Goal: Information Seeking & Learning: Learn about a topic

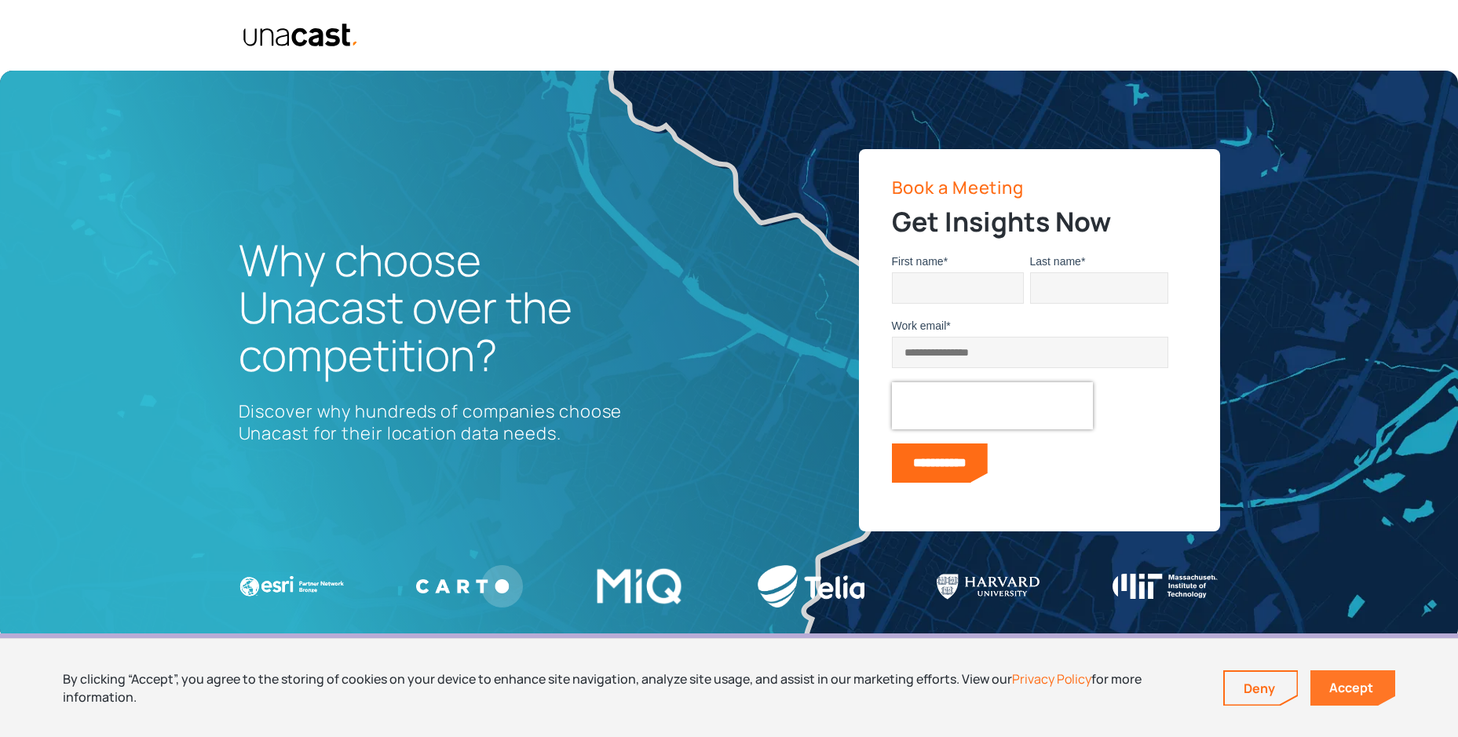
click at [1335, 679] on link "Accept" at bounding box center [1353, 688] width 85 height 35
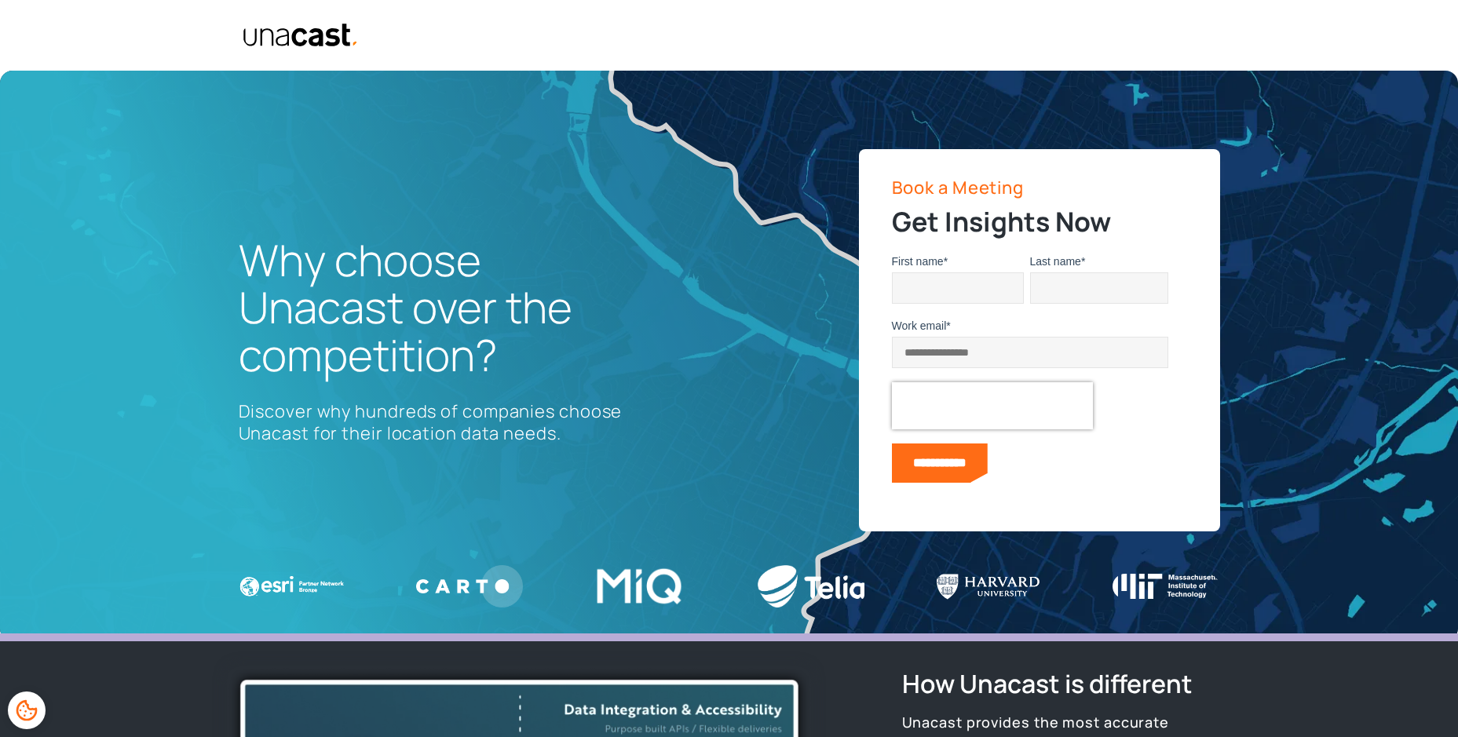
click at [285, 33] on img "home" at bounding box center [301, 35] width 117 height 25
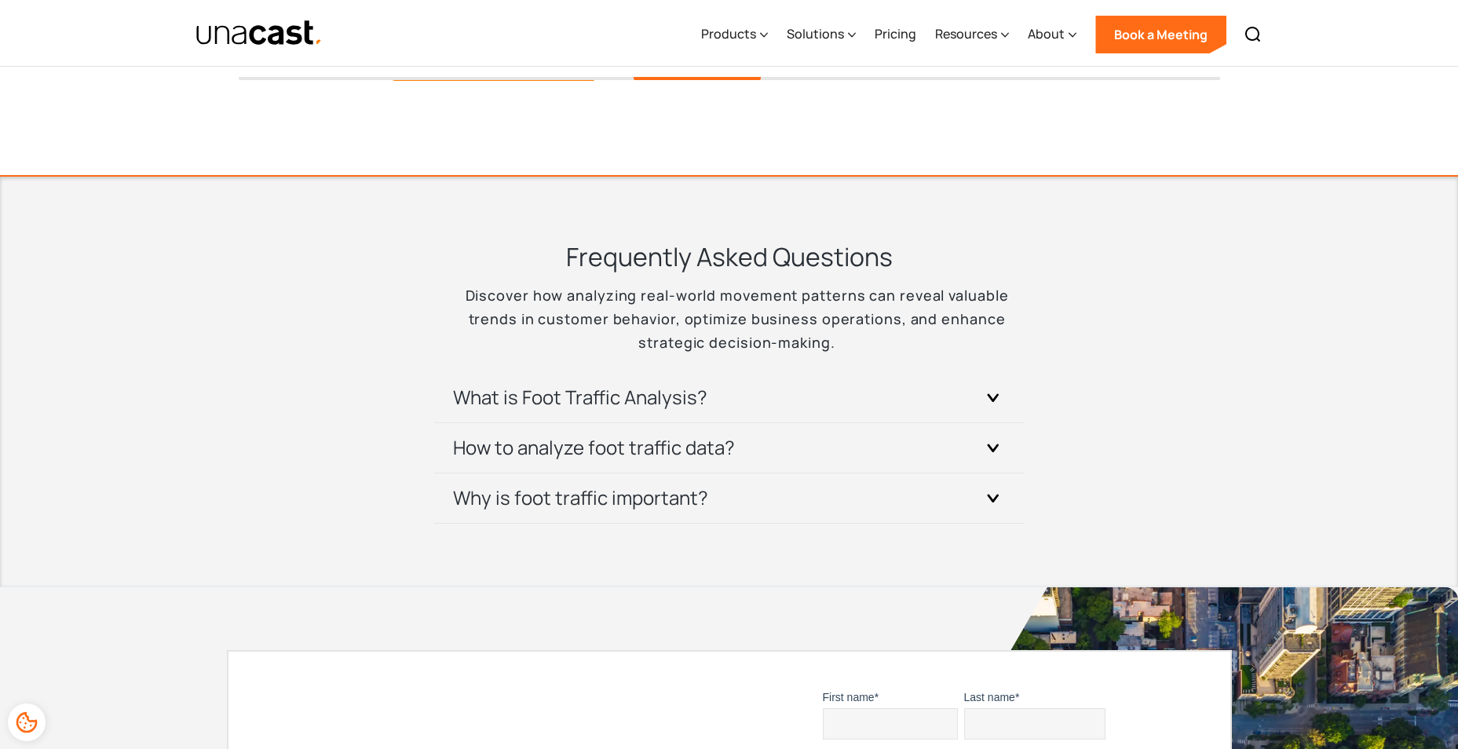
scroll to position [3298, 0]
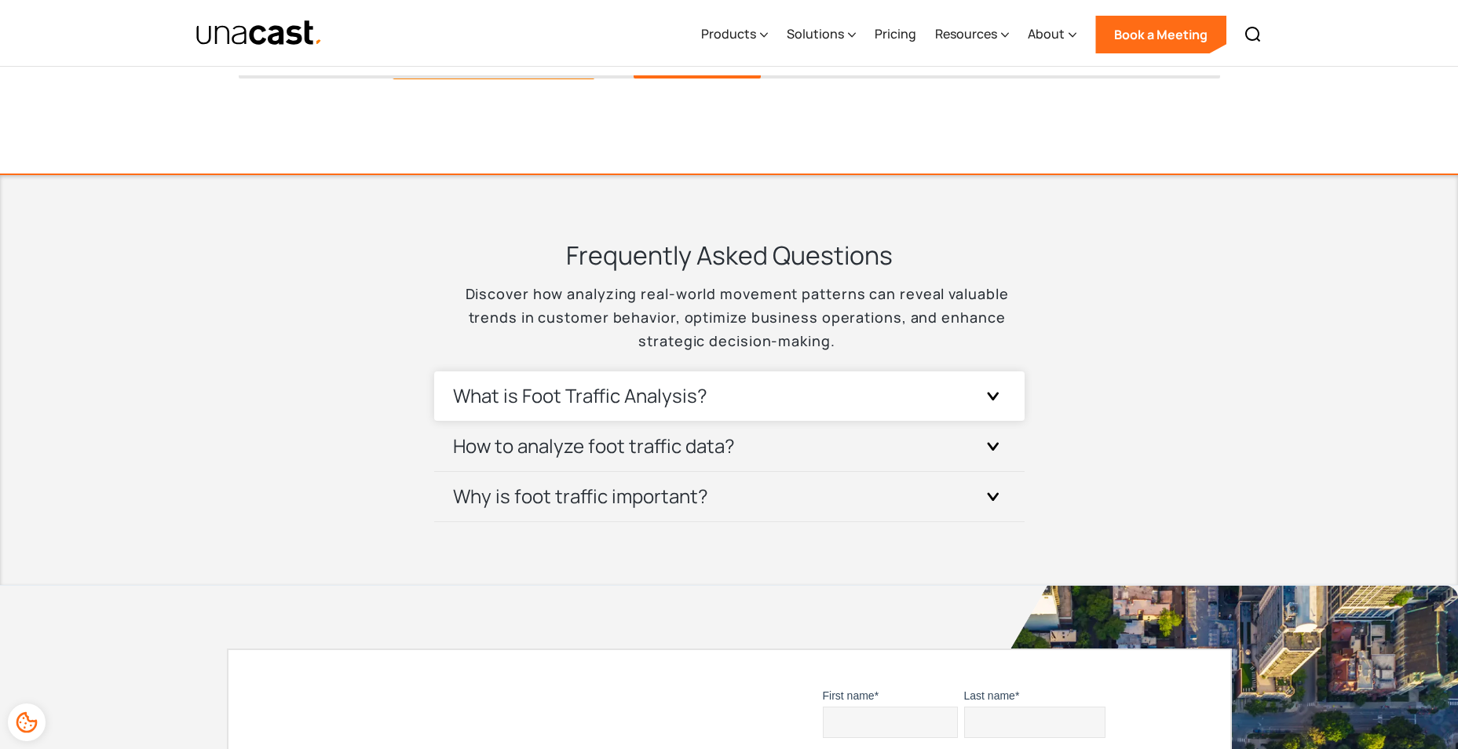
click at [861, 371] on div "What is Foot Traffic Analysis?" at bounding box center [729, 395] width 553 height 49
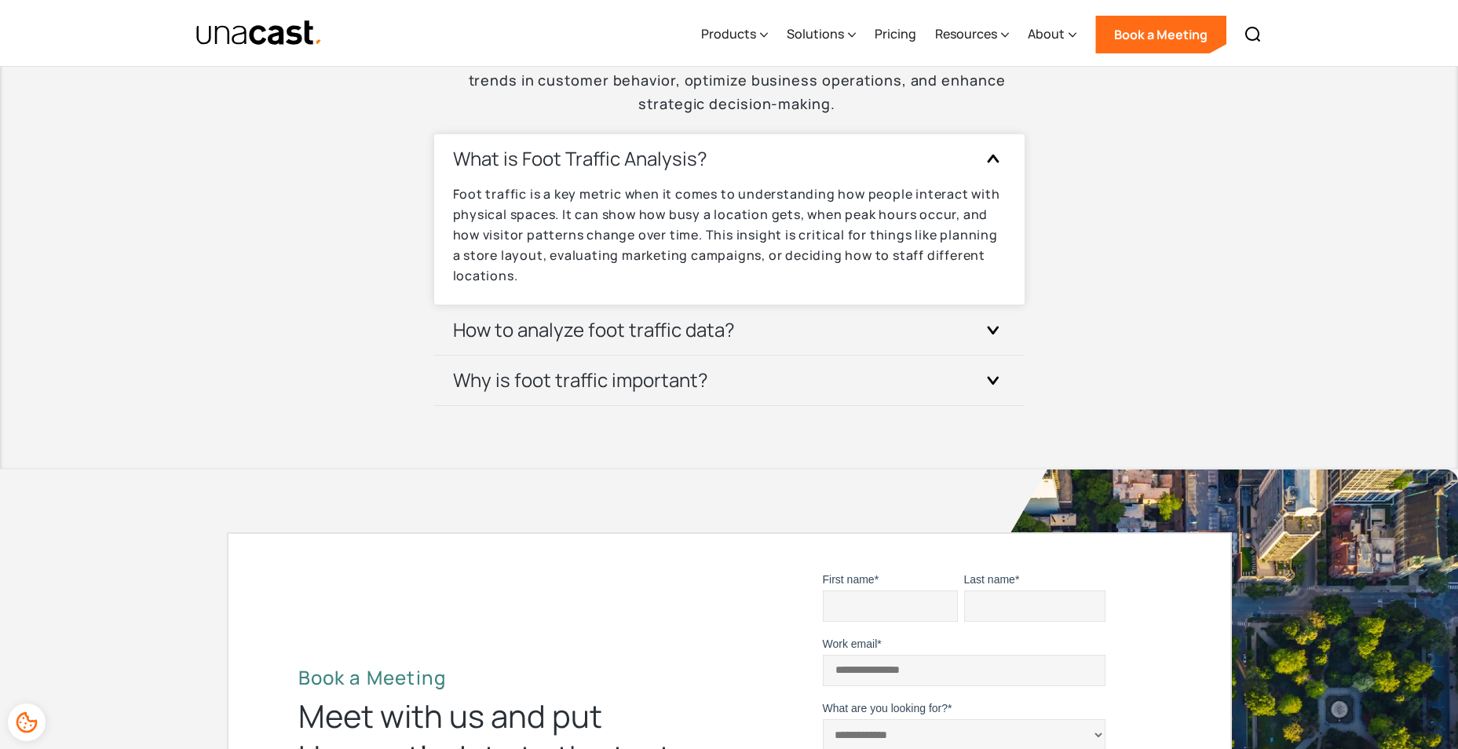
scroll to position [3377, 0]
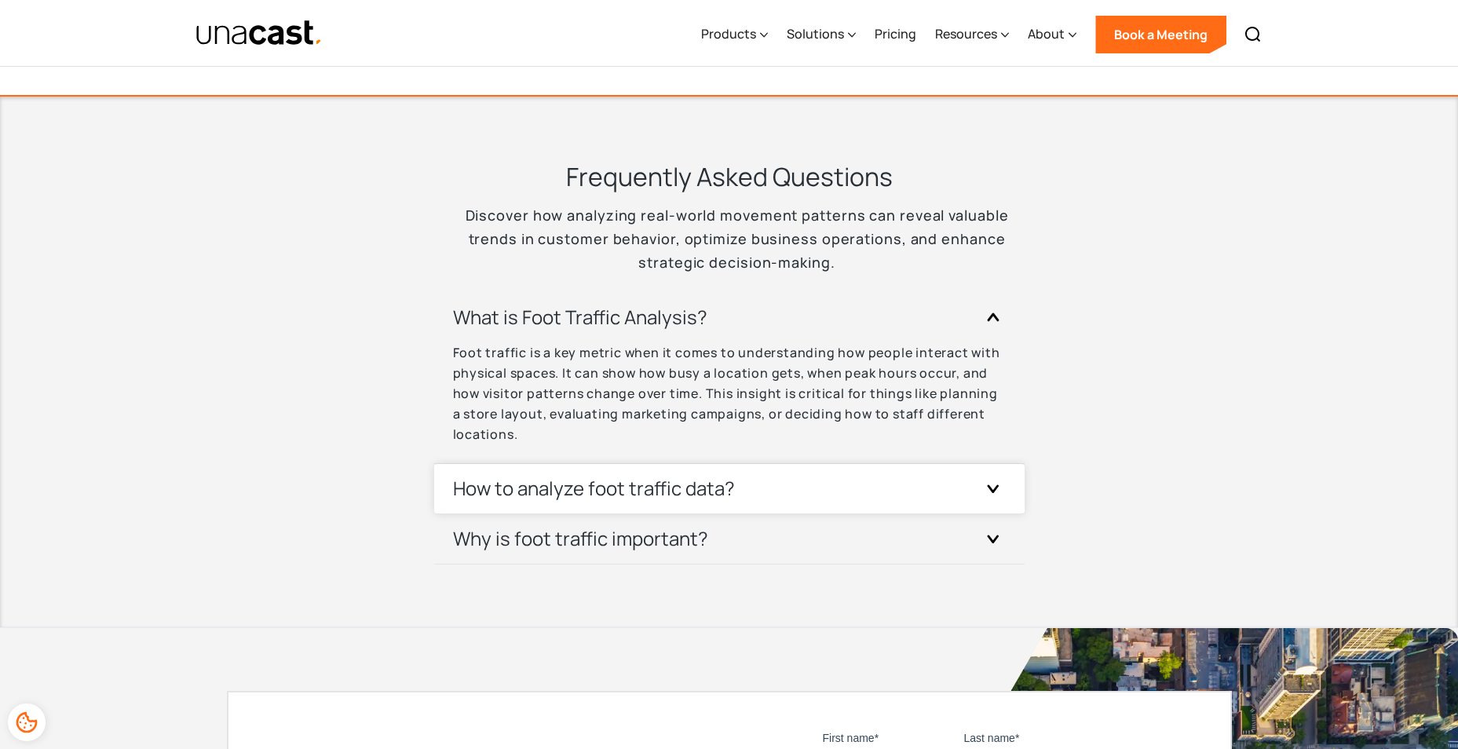
click at [694, 499] on h3 "How to analyze foot traffic data?" at bounding box center [594, 488] width 282 height 25
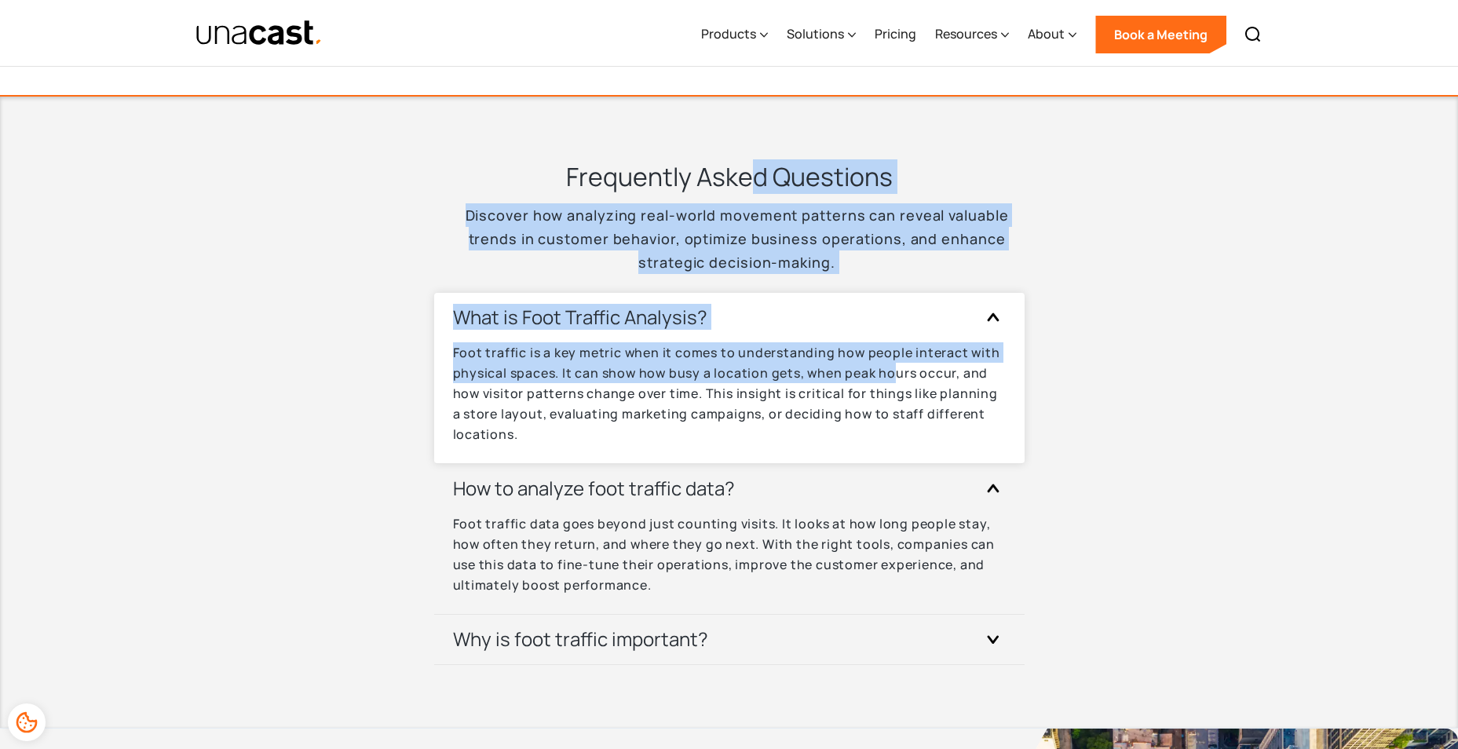
drag, startPoint x: 798, startPoint y: 231, endPoint x: 898, endPoint y: 379, distance: 179.2
click at [898, 379] on section "Frequently Asked Questions Discover how analyzing real-world movement patterns …" at bounding box center [729, 412] width 1458 height 634
click at [898, 378] on p "Foot traffic is a key metric when it comes to understanding how people interact…" at bounding box center [729, 393] width 553 height 102
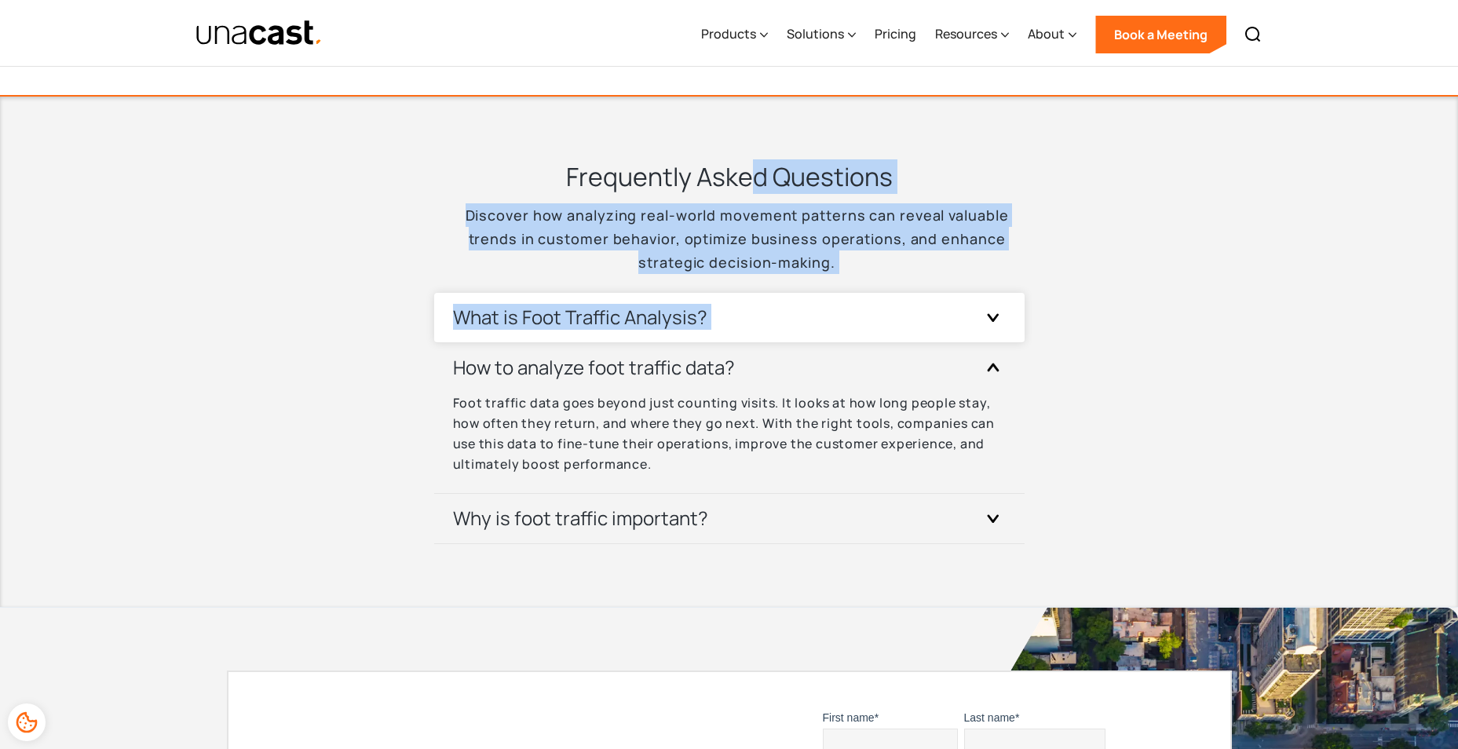
click at [836, 309] on div "What is Foot Traffic Analysis?" at bounding box center [729, 317] width 553 height 49
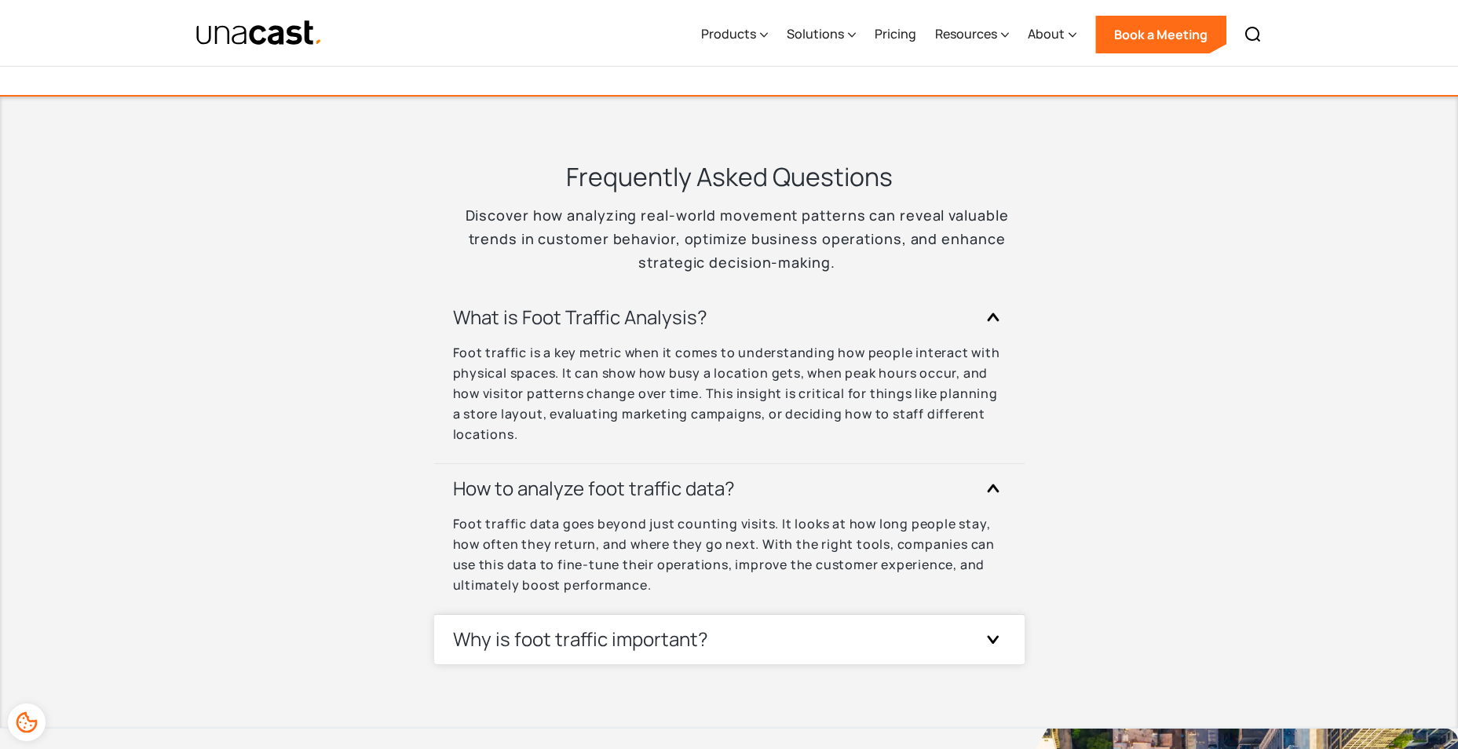
click at [793, 636] on div "Why is foot traffic important?" at bounding box center [729, 639] width 553 height 49
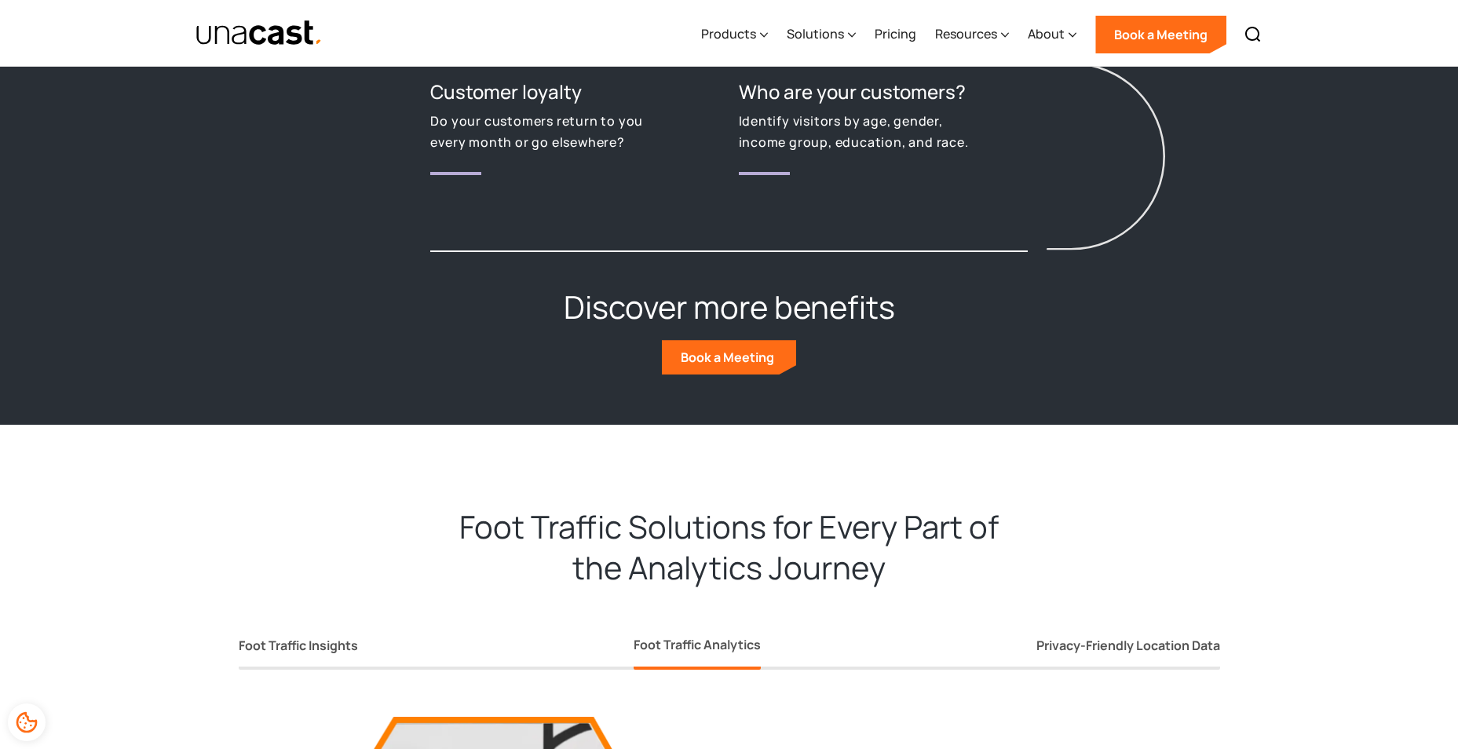
scroll to position [2591, 0]
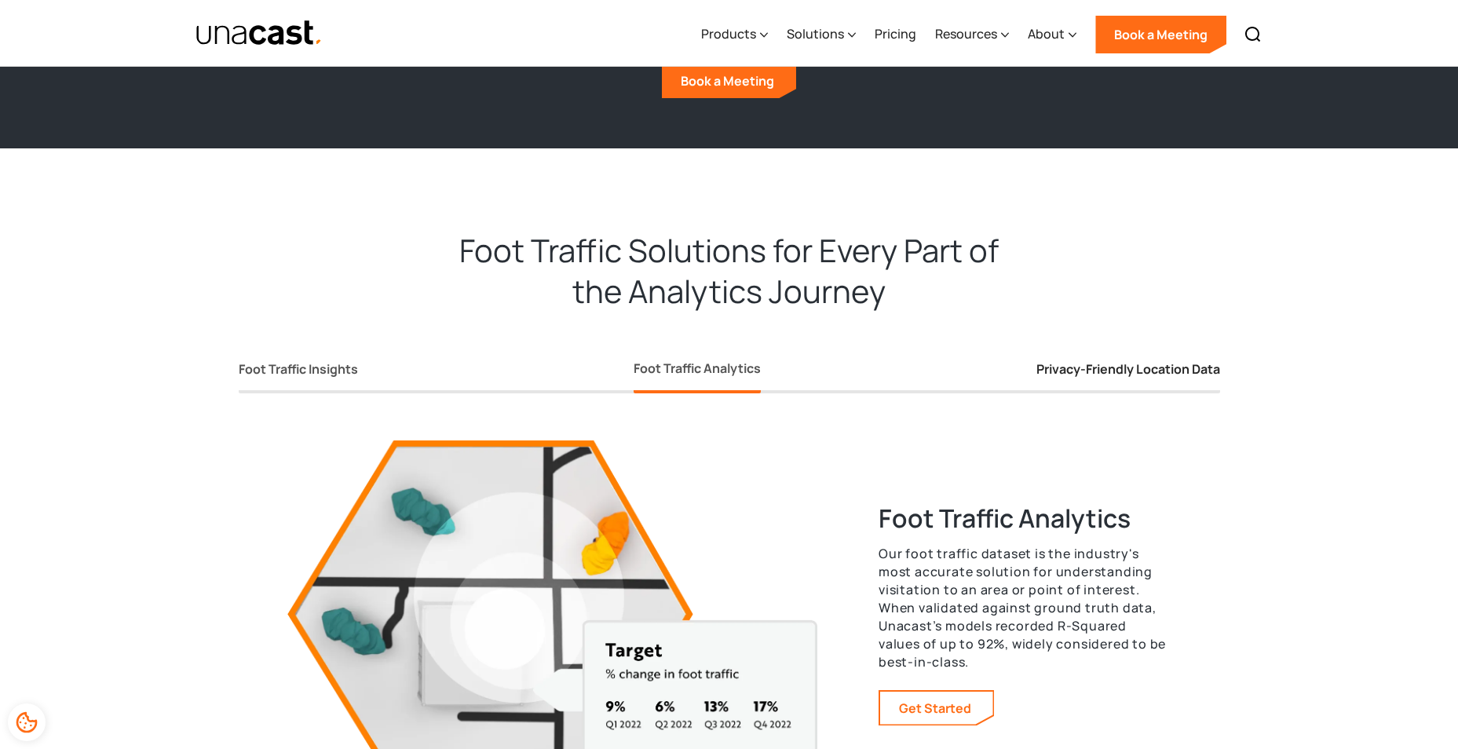
click at [1086, 370] on div "Privacy-Friendly Location Data" at bounding box center [1129, 369] width 184 height 16
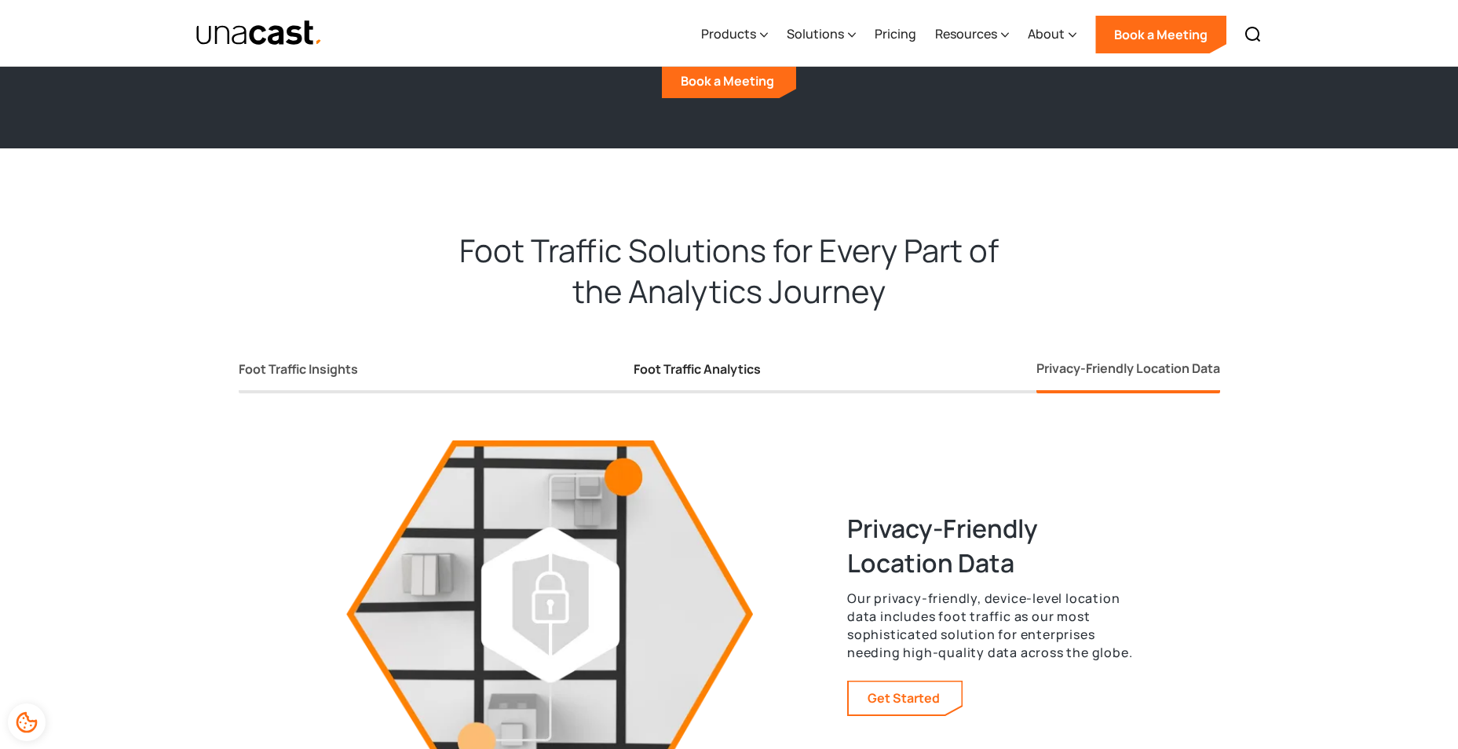
click at [708, 361] on div "Foot Traffic Analytics" at bounding box center [697, 369] width 127 height 16
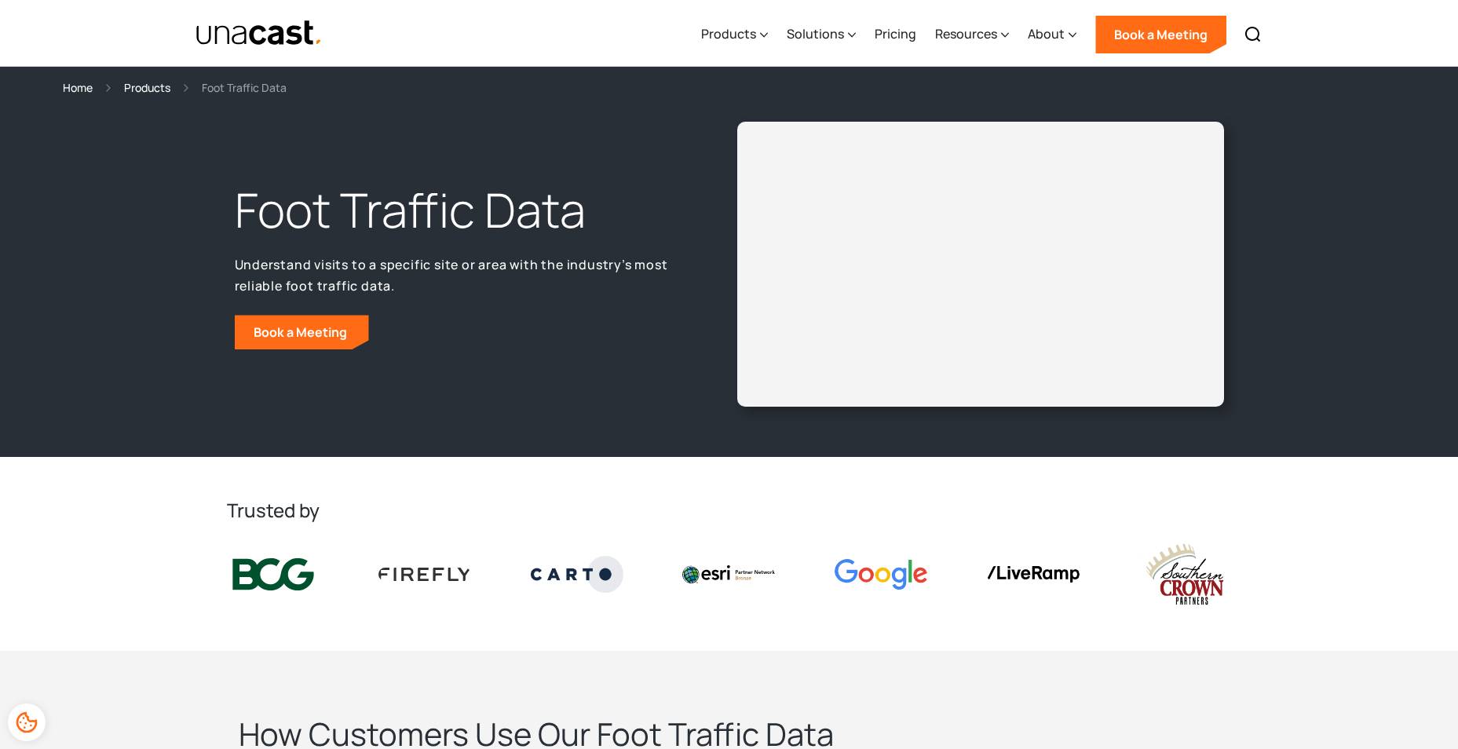
scroll to position [0, 0]
click at [835, 30] on div "Solutions" at bounding box center [815, 33] width 57 height 19
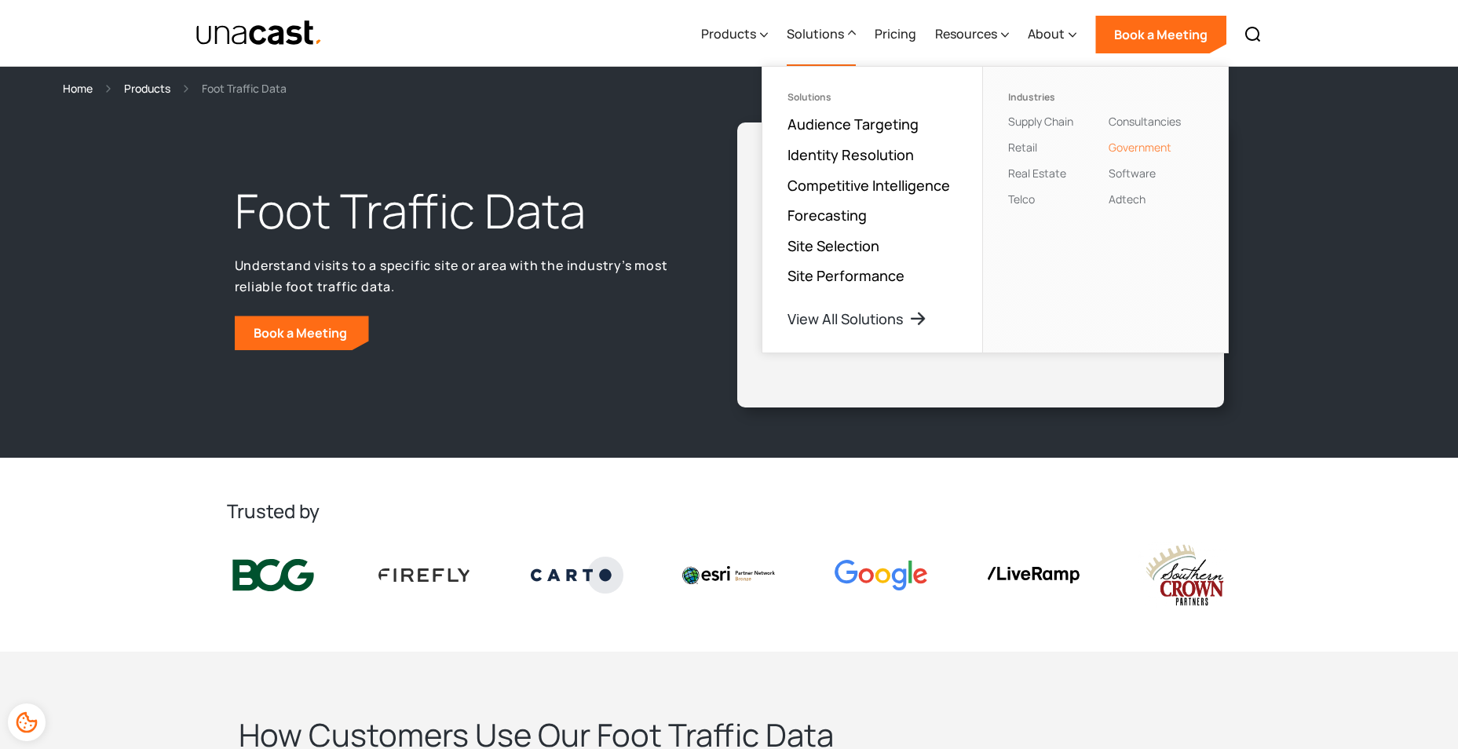
click at [1135, 147] on link "Government" at bounding box center [1140, 147] width 63 height 15
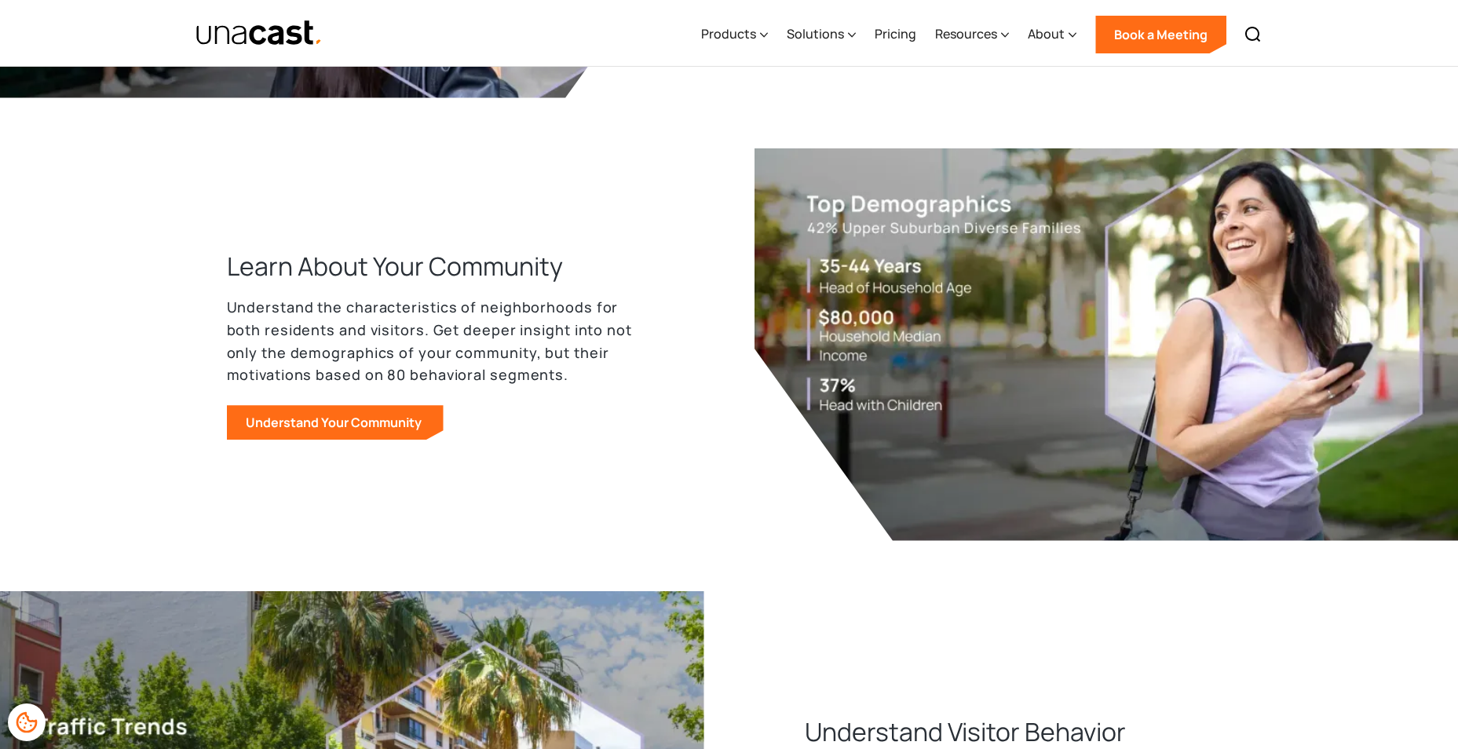
scroll to position [1256, 0]
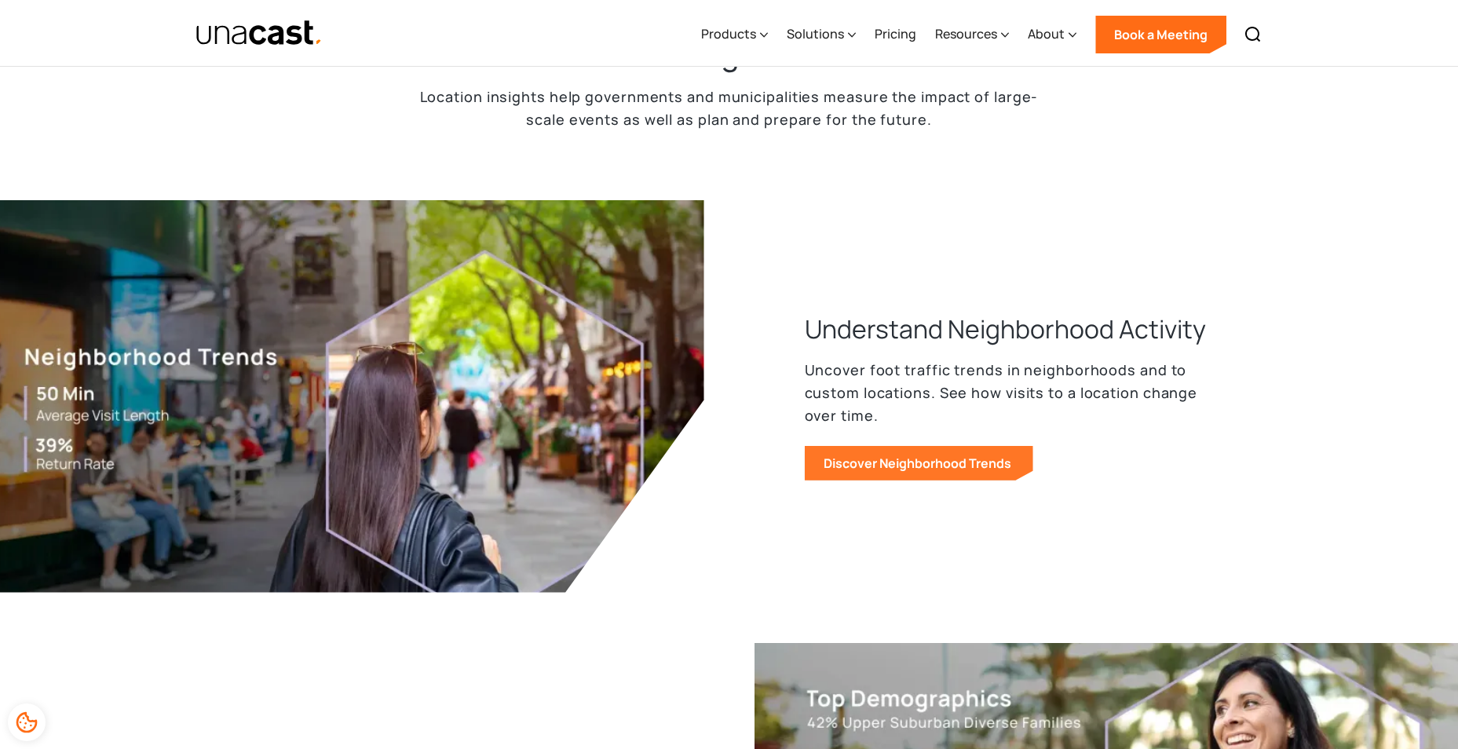
click at [846, 462] on link "Discover Neighborhood Trends" at bounding box center [919, 463] width 229 height 35
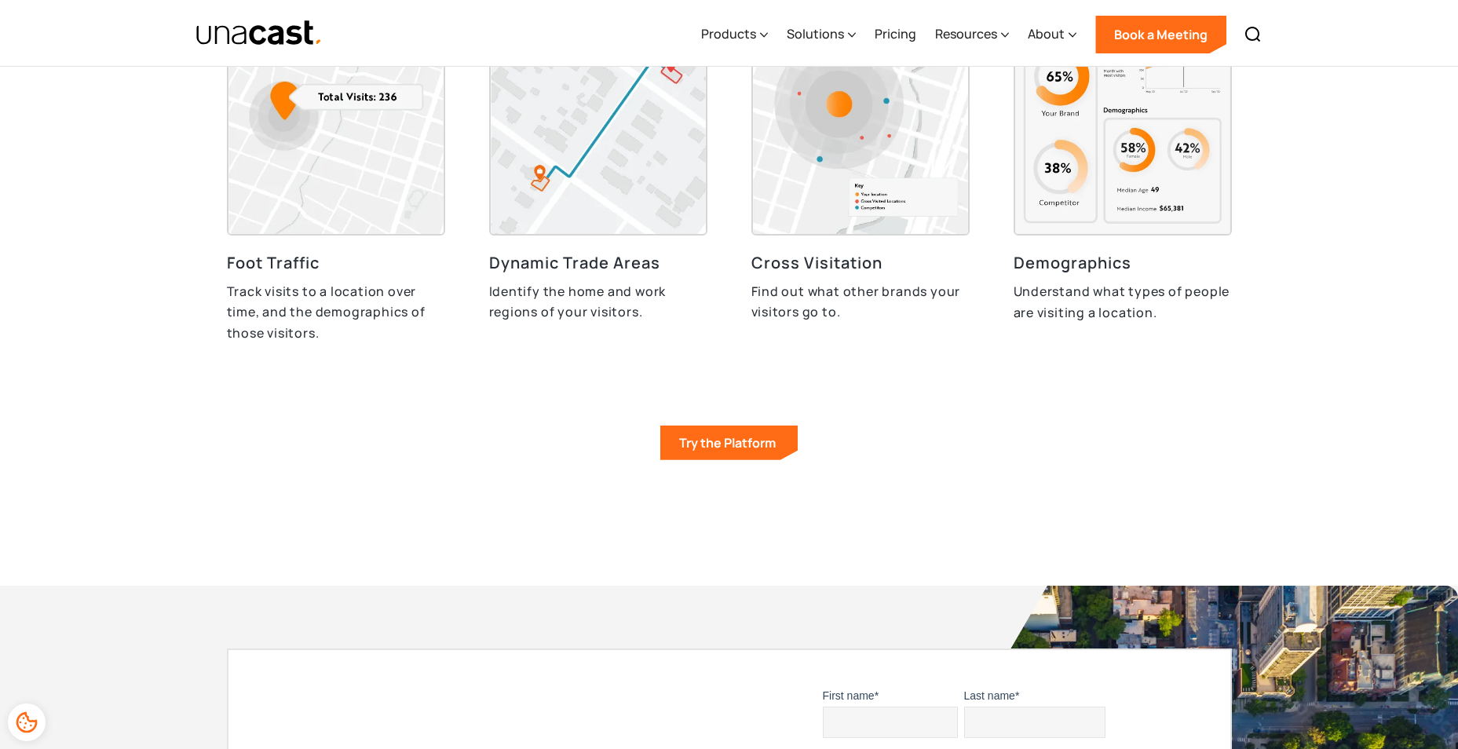
scroll to position [4774, 0]
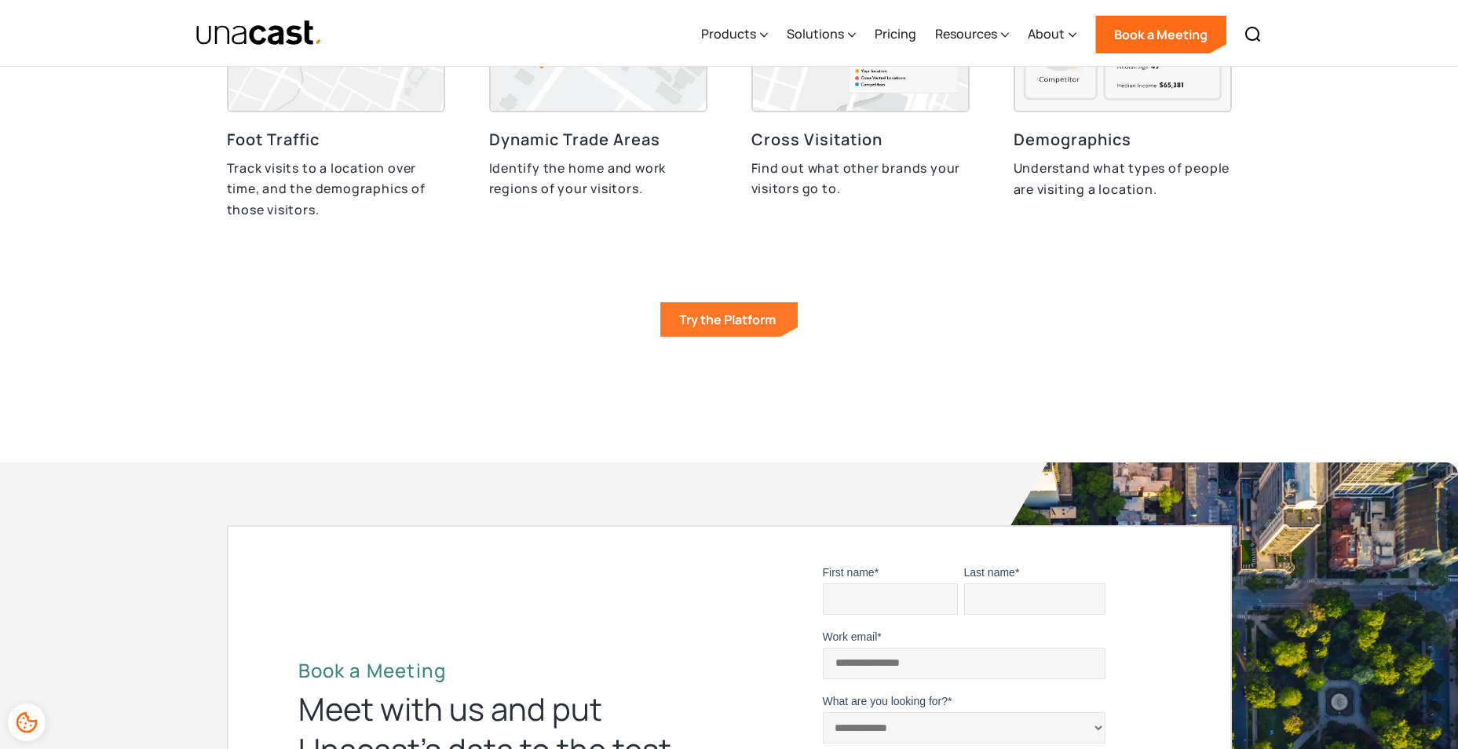
click at [736, 309] on link "Try the Platform" at bounding box center [728, 319] width 137 height 35
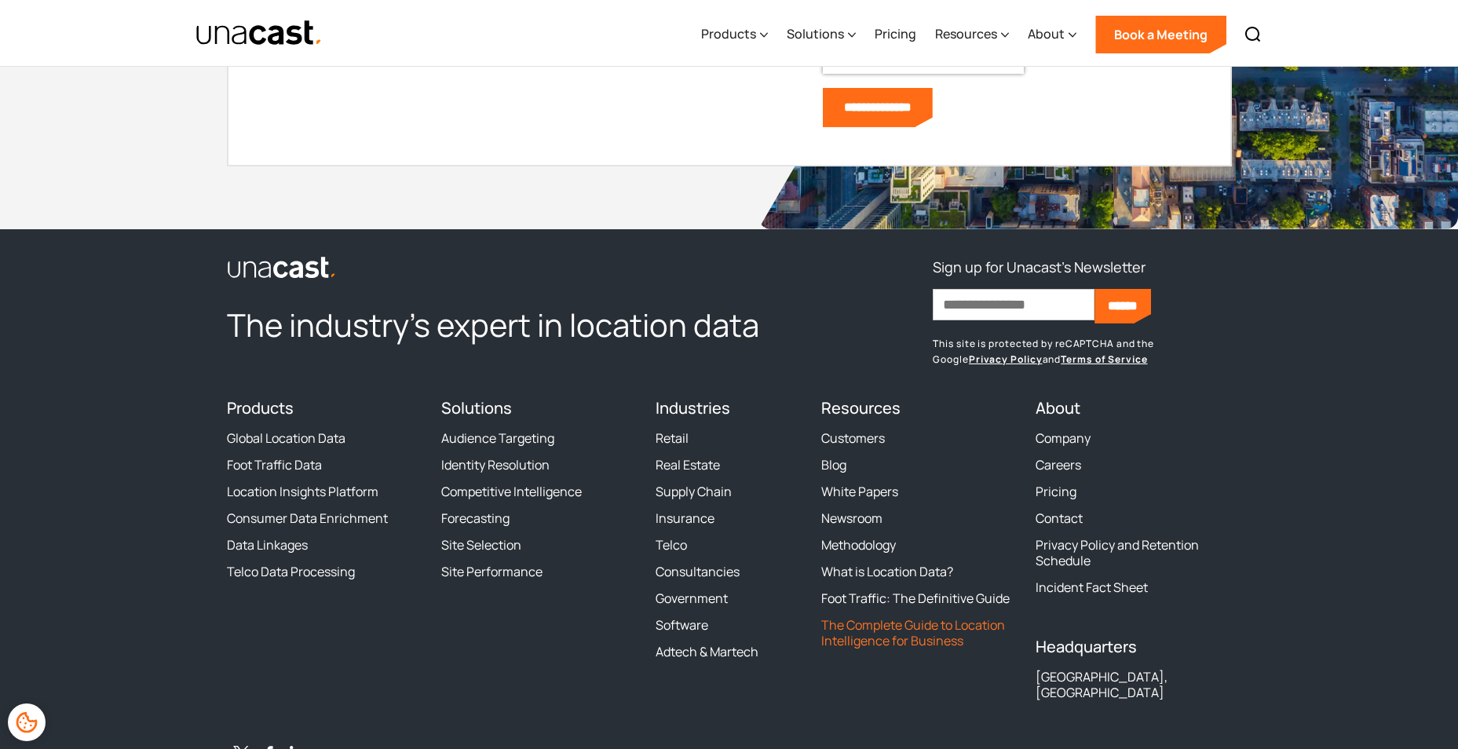
scroll to position [5600, 0]
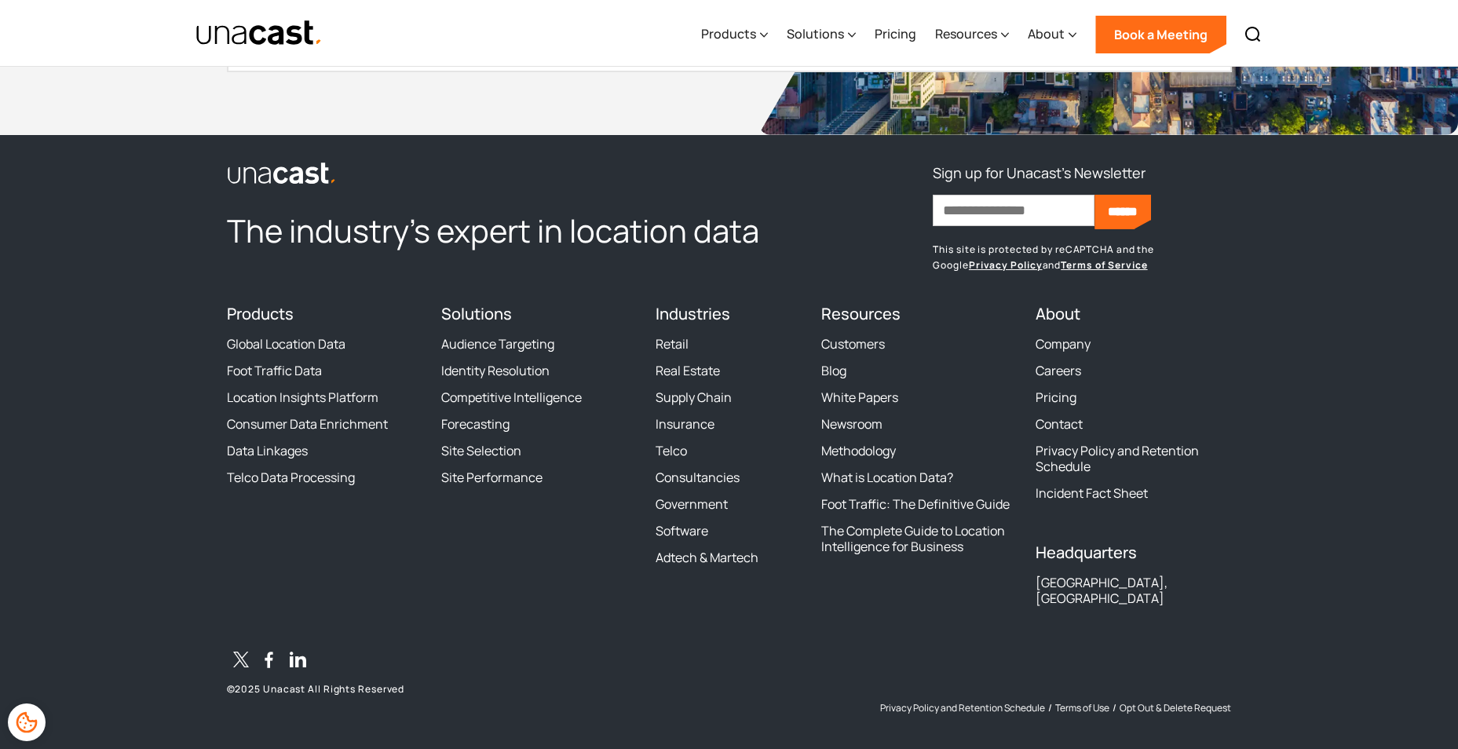
click at [1082, 502] on div "About Company Careers Pricing Contact Privacy Policy and Retention Schedule Inc…" at bounding box center [1134, 408] width 196 height 207
click at [1082, 496] on link "Incident Fact Sheet" at bounding box center [1092, 493] width 112 height 16
click at [208, 2] on div at bounding box center [260, 33] width 128 height 66
